Goal: Information Seeking & Learning: Learn about a topic

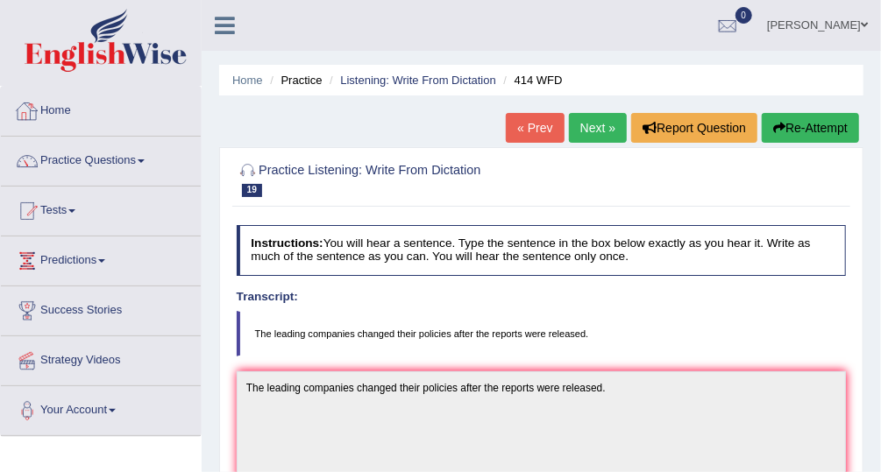
click at [64, 110] on link "Home" at bounding box center [101, 109] width 200 height 44
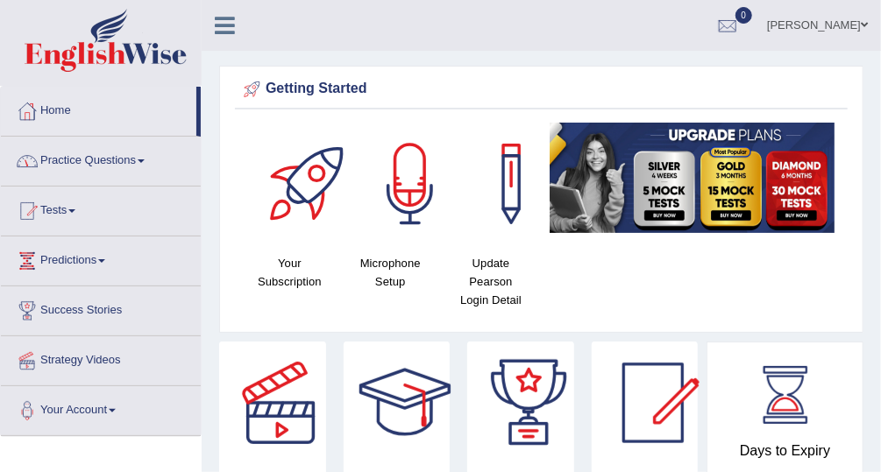
click at [140, 160] on link "Practice Questions" at bounding box center [101, 159] width 200 height 44
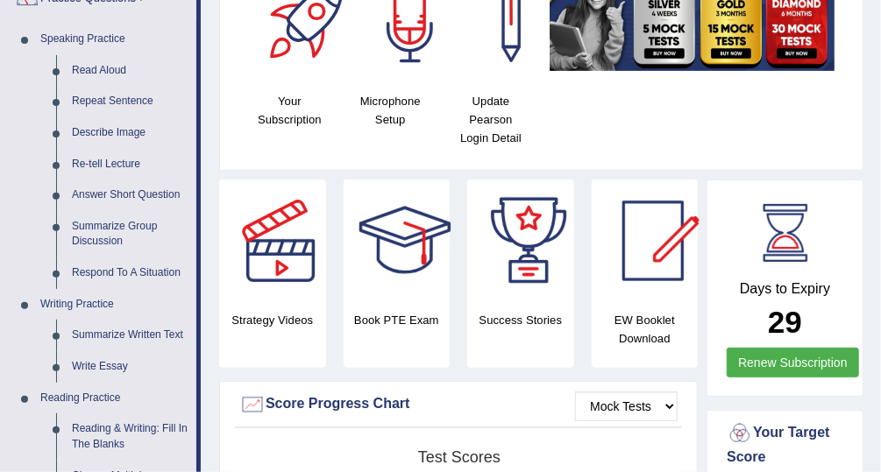
scroll to position [164, 0]
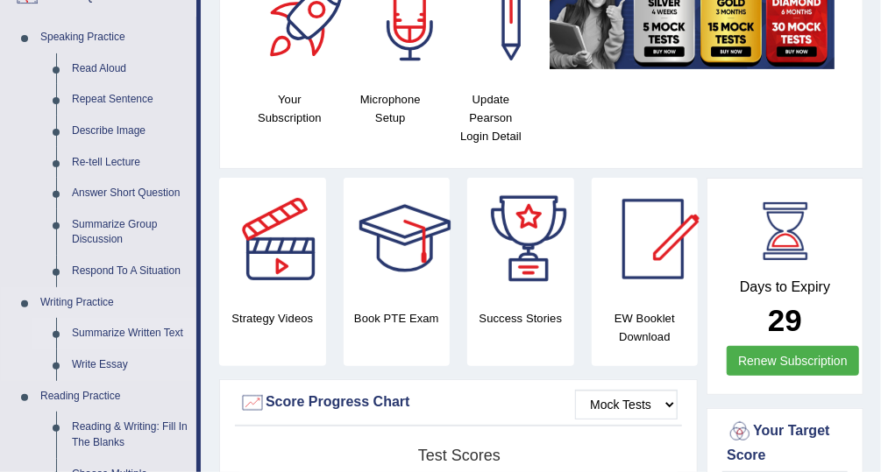
click at [149, 333] on link "Summarize Written Text" at bounding box center [130, 334] width 132 height 32
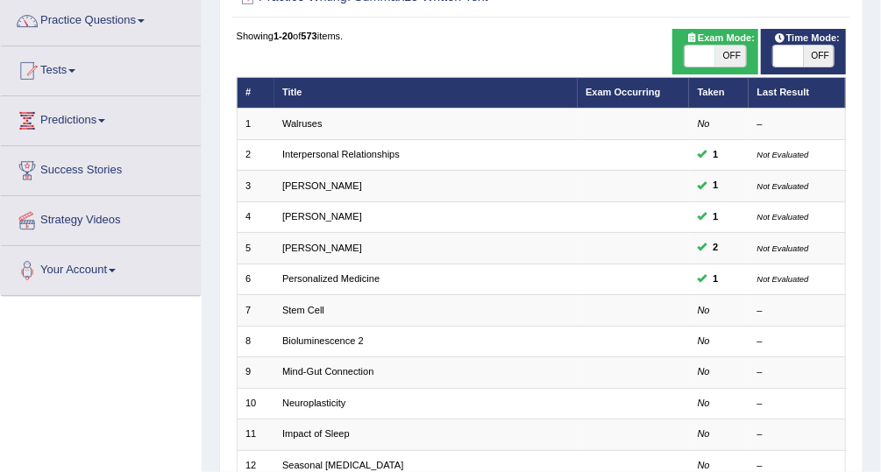
scroll to position [221, 0]
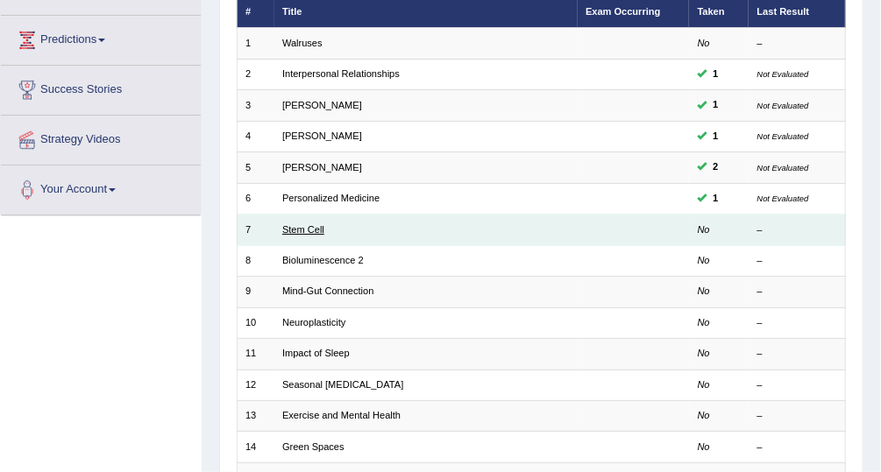
click at [302, 224] on link "Stem Cell" at bounding box center [303, 229] width 42 height 11
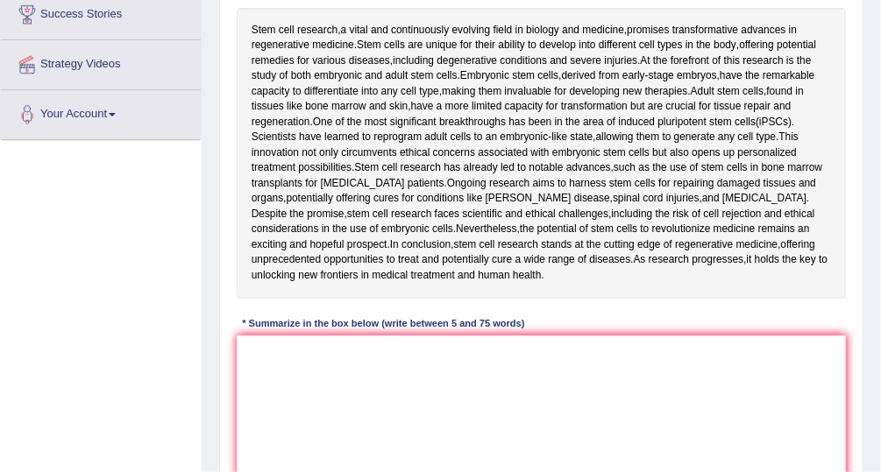
scroll to position [301, 0]
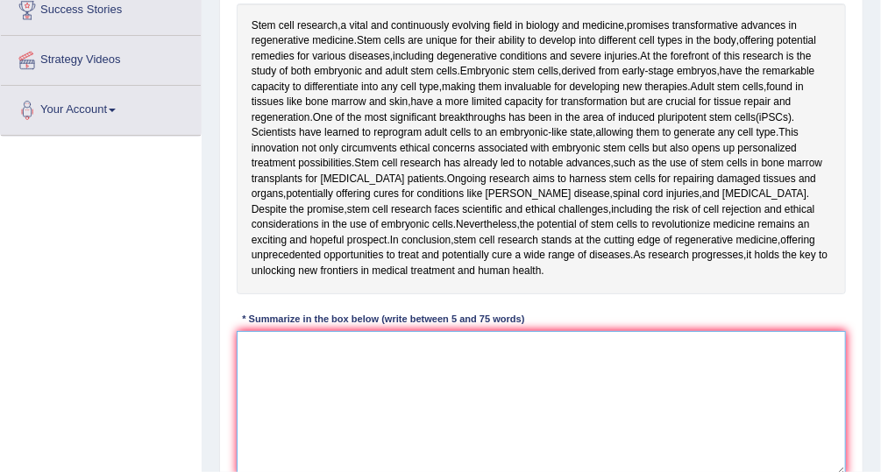
click at [258, 365] on textarea at bounding box center [542, 403] width 610 height 145
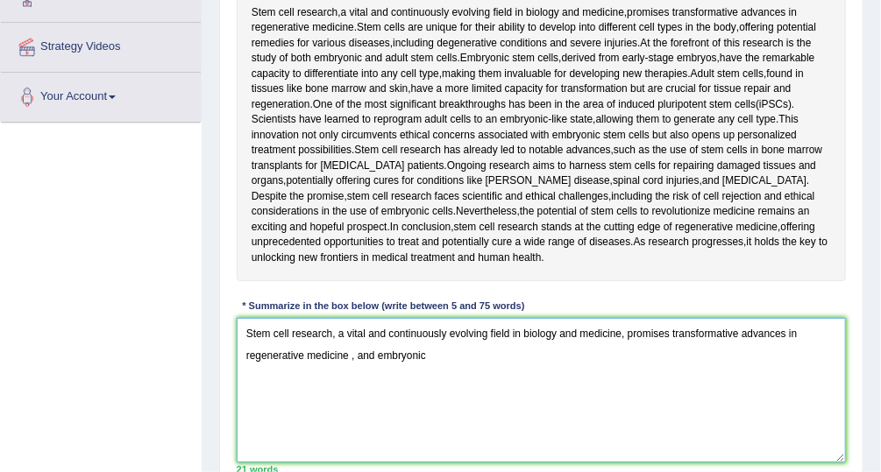
scroll to position [313, 0]
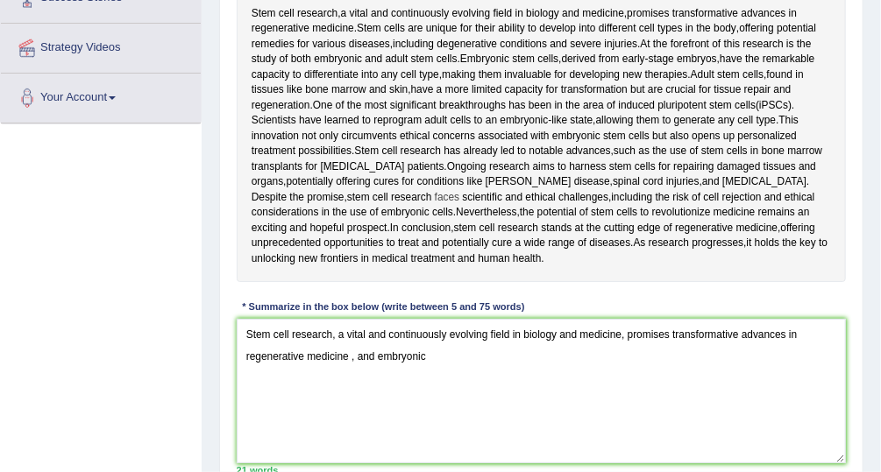
click at [435, 190] on span "faces" at bounding box center [447, 198] width 25 height 16
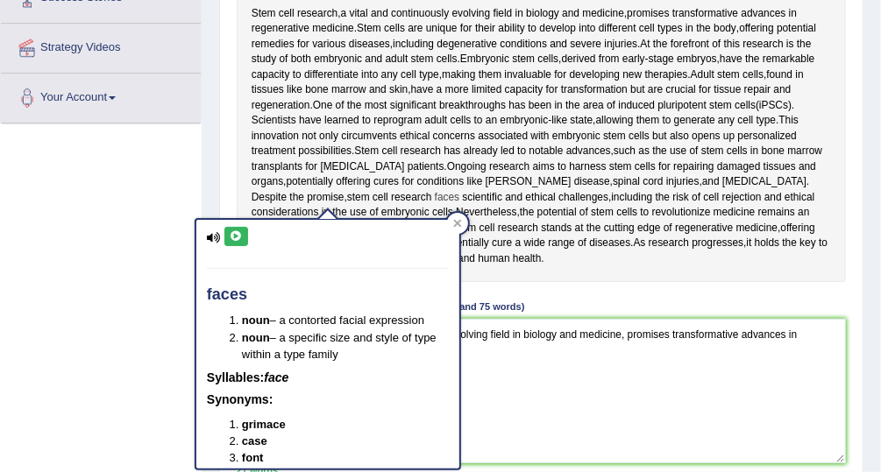
click at [457, 229] on div at bounding box center [457, 223] width 21 height 21
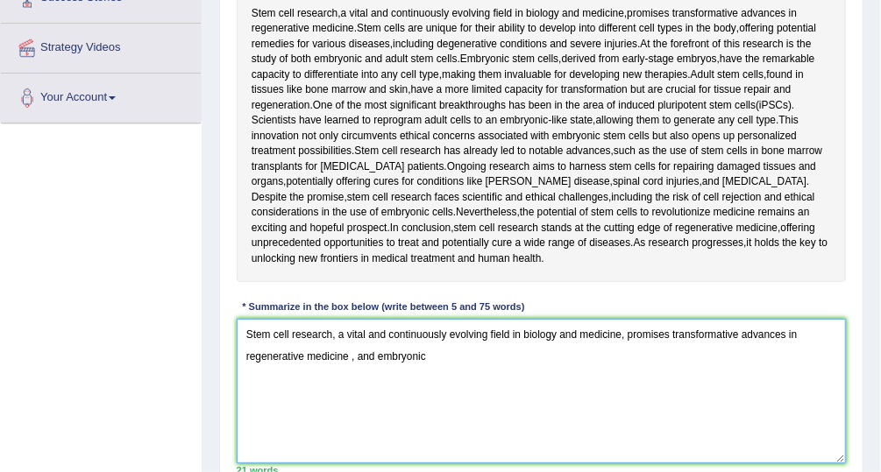
click at [434, 358] on textarea "Stem cell research, a vital and continuously evolving field in biology and medi…" at bounding box center [542, 391] width 610 height 145
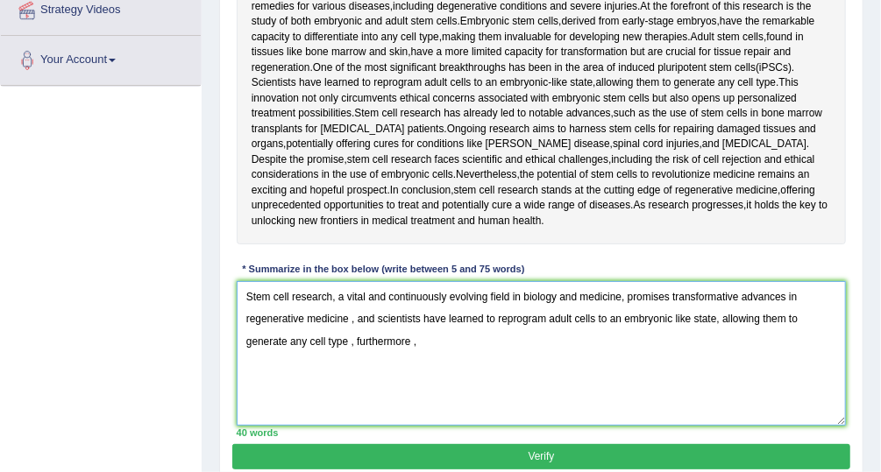
scroll to position [349, 0]
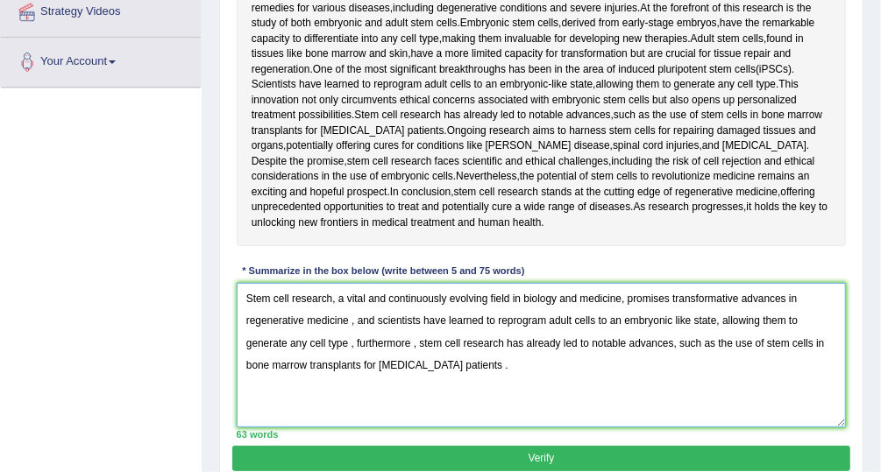
type textarea "Stem cell research, a vital and continuously evolving field in biology and medi…"
click at [550, 463] on button "Verify" at bounding box center [540, 458] width 617 height 25
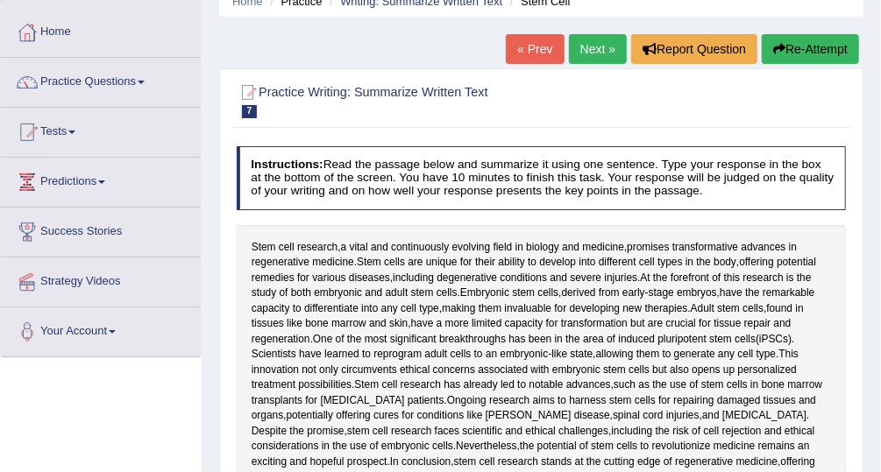
scroll to position [75, 0]
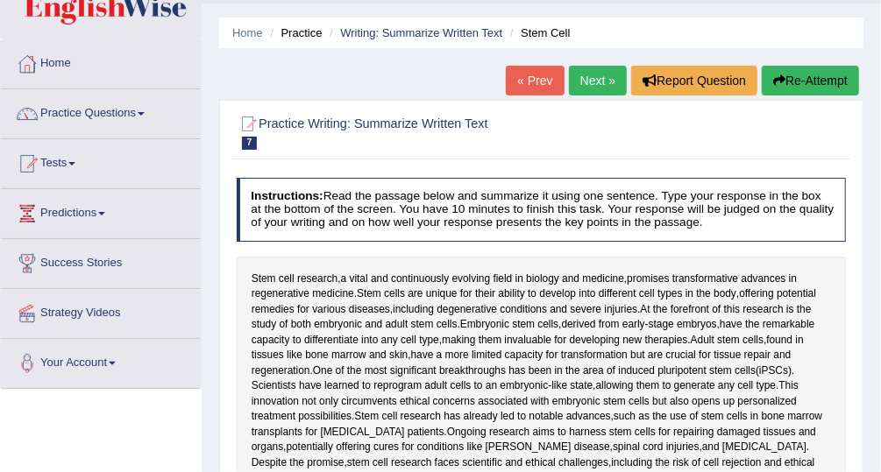
drag, startPoint x: 887, startPoint y: 197, endPoint x: 861, endPoint y: 160, distance: 45.9
click at [861, 160] on html "Toggle navigation Home Practice Questions Speaking Practice Read Aloud Repeat S…" at bounding box center [440, 189] width 881 height 472
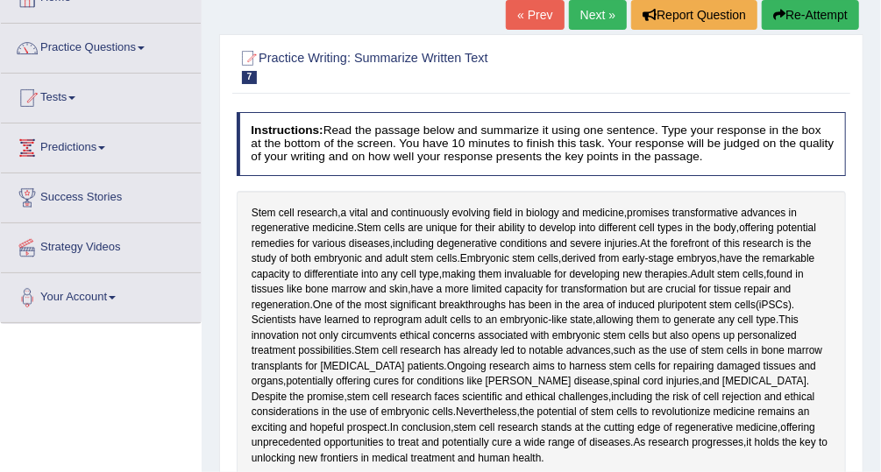
scroll to position [114, 0]
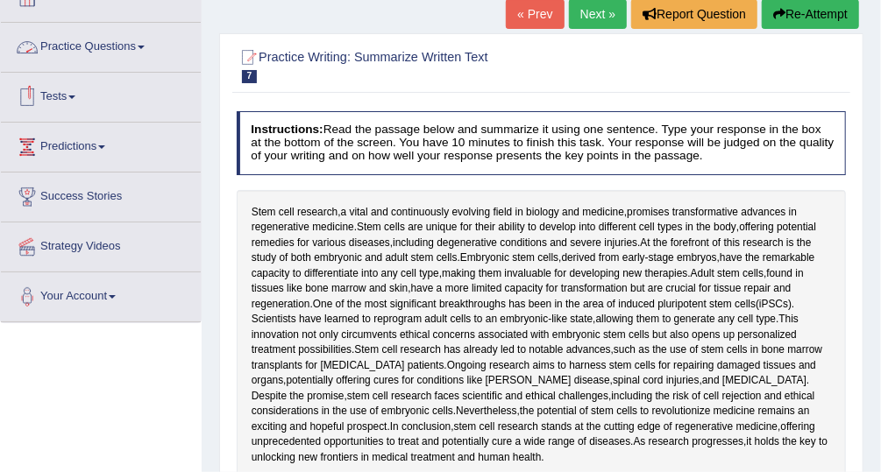
click at [103, 49] on link "Practice Questions" at bounding box center [101, 45] width 200 height 44
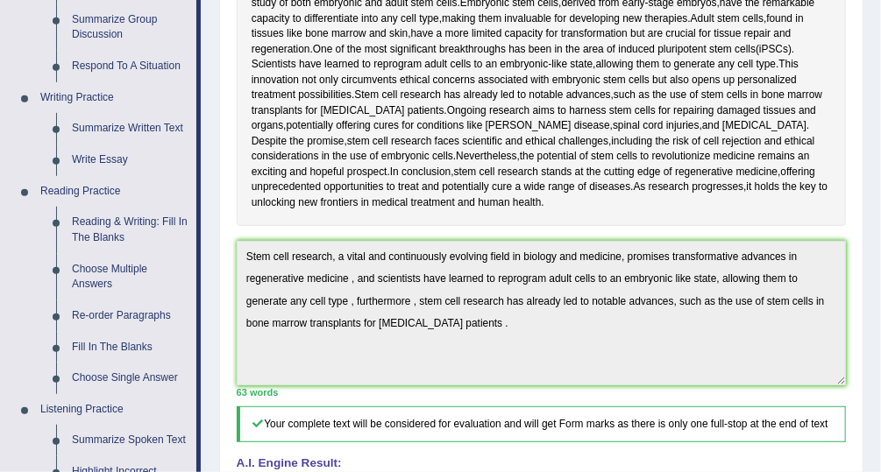
scroll to position [365, 0]
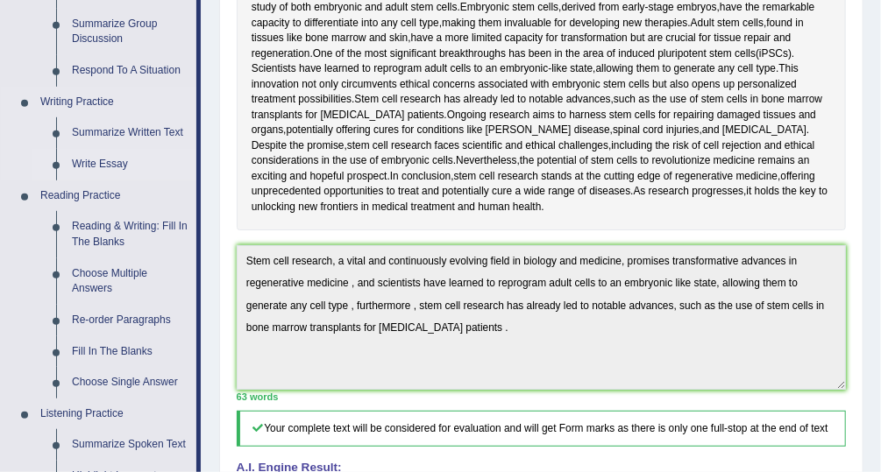
click at [110, 163] on link "Write Essay" at bounding box center [130, 165] width 132 height 32
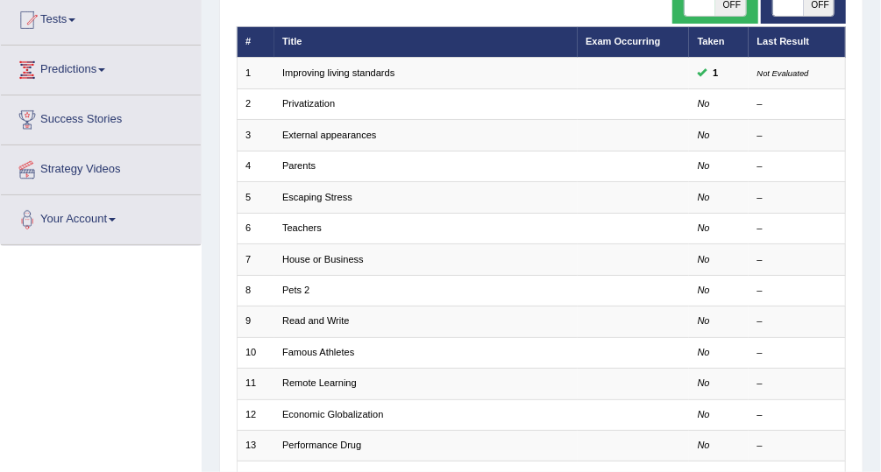
scroll to position [232, 0]
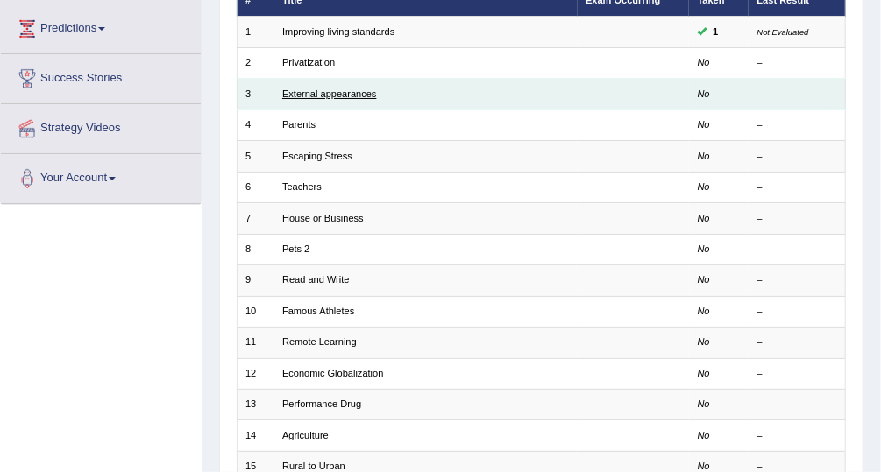
click at [366, 92] on link "External appearances" at bounding box center [329, 94] width 94 height 11
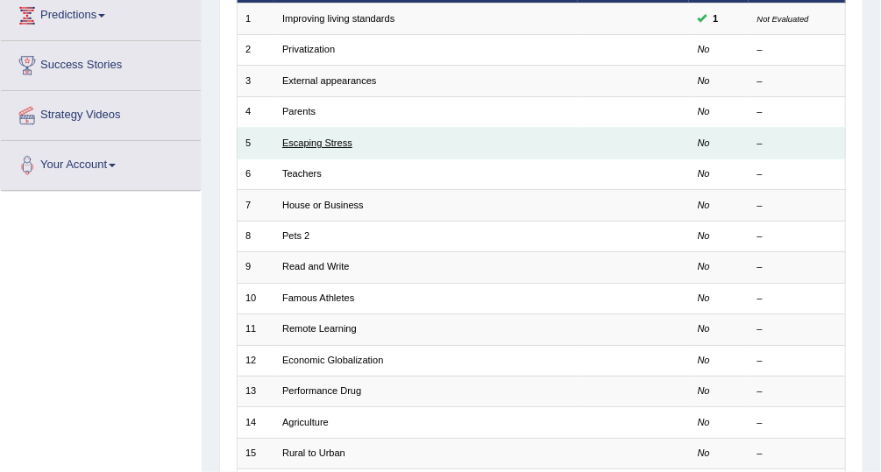
click at [311, 141] on link "Escaping Stress" at bounding box center [317, 143] width 70 height 11
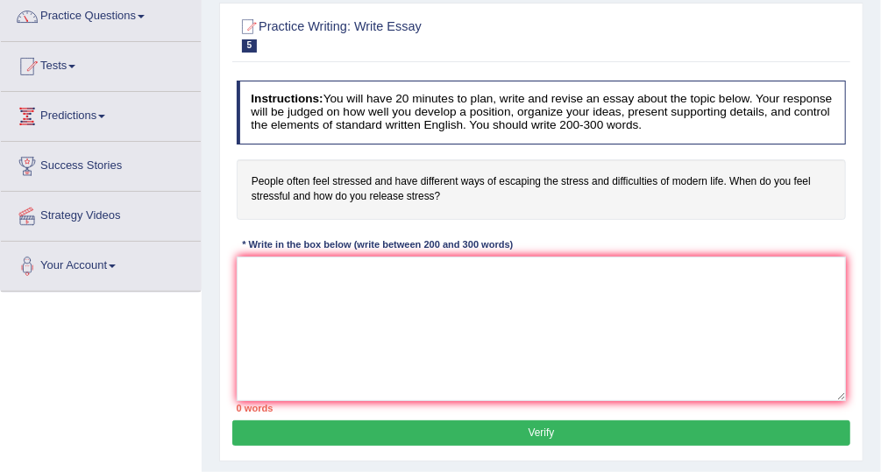
scroll to position [157, 0]
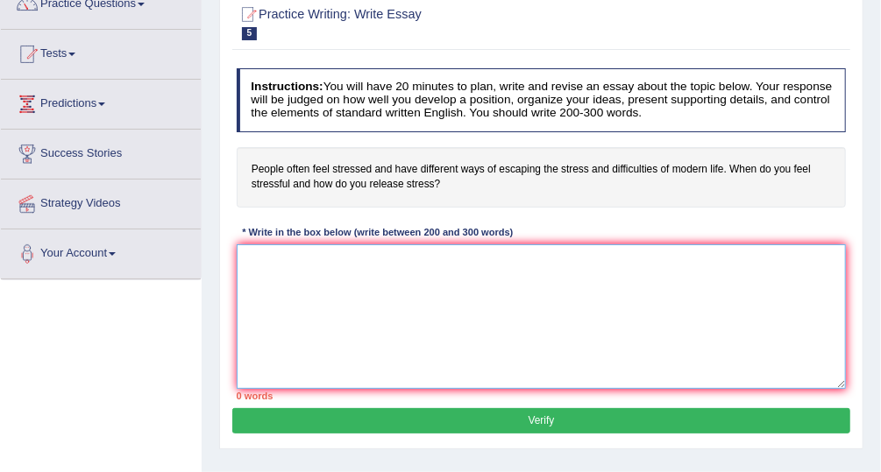
click at [460, 260] on textarea at bounding box center [542, 317] width 610 height 145
click at [395, 288] on textarea at bounding box center [542, 317] width 610 height 145
click at [386, 294] on textarea at bounding box center [542, 317] width 610 height 145
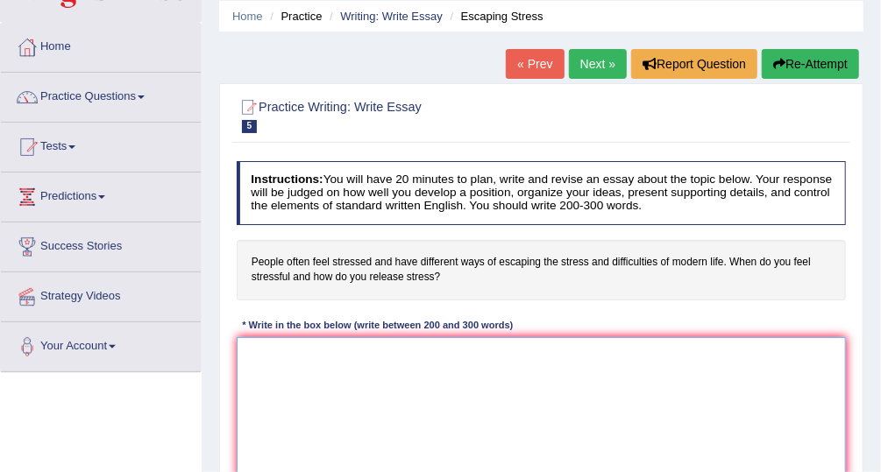
scroll to position [0, 0]
